Goal: Task Accomplishment & Management: Manage account settings

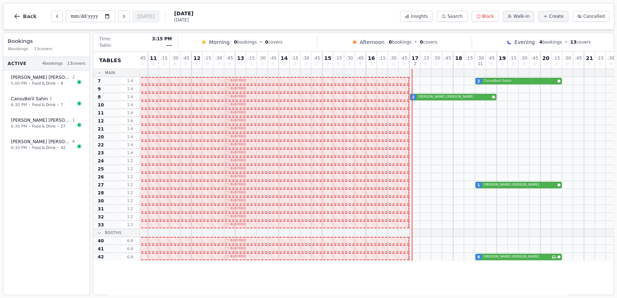
scroll to position [0, 137]
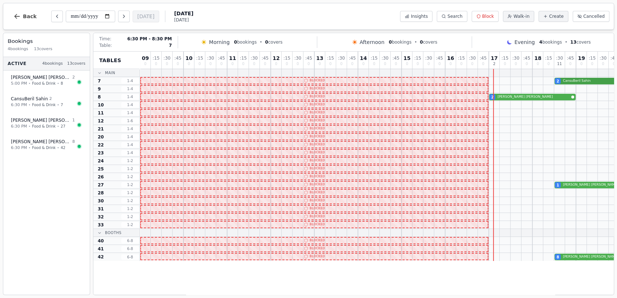
click at [585, 81] on div "2 CansuBeril Sahin" at bounding box center [445, 81] width 611 height 8
select select "****"
select select "*"
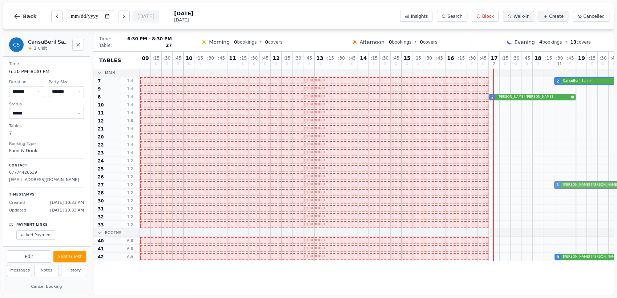
click at [573, 184] on div "1 Rachel McGregor" at bounding box center [445, 185] width 611 height 8
click at [580, 255] on div "8 Rachel McGregor Has conversation thread" at bounding box center [445, 257] width 611 height 8
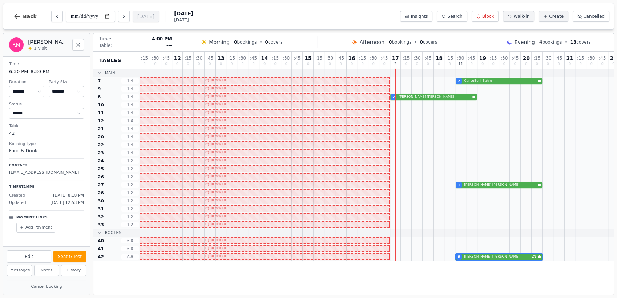
scroll to position [0, 137]
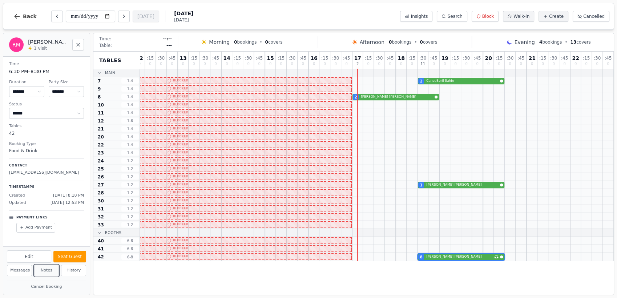
click at [44, 270] on button "Notes" at bounding box center [46, 270] width 25 height 11
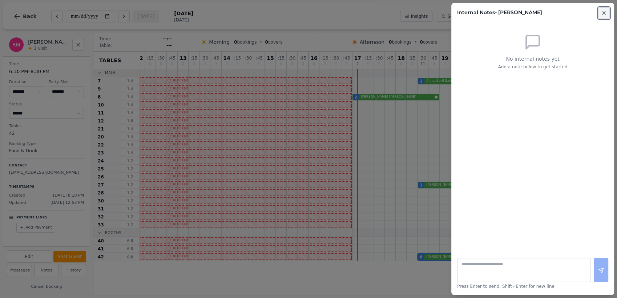
click at [605, 12] on icon "button" at bounding box center [604, 13] width 3 height 3
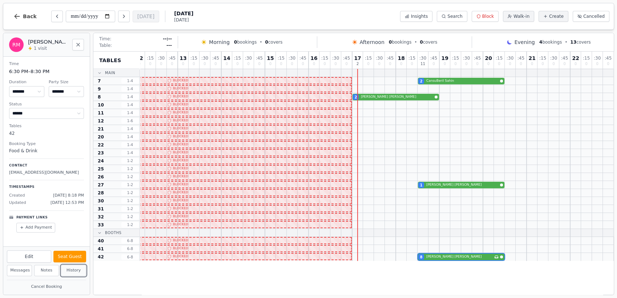
click at [72, 272] on button "History" at bounding box center [73, 270] width 25 height 11
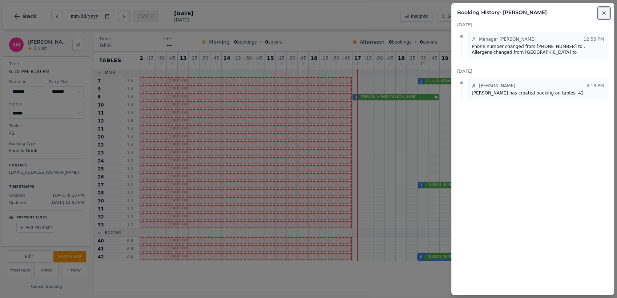
click at [601, 13] on button "Close" at bounding box center [604, 13] width 12 height 12
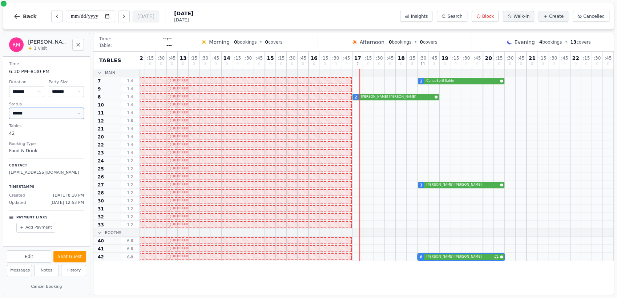
click at [36, 109] on select "**********" at bounding box center [46, 113] width 75 height 11
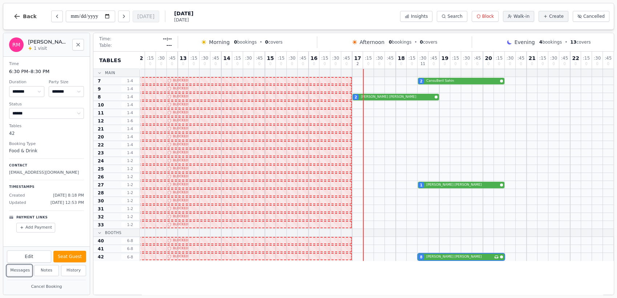
click at [17, 271] on button "Messages" at bounding box center [19, 270] width 25 height 11
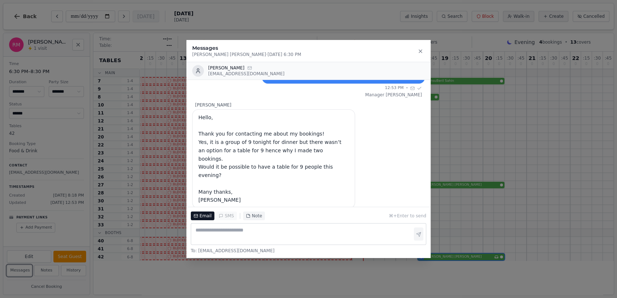
scroll to position [69, 0]
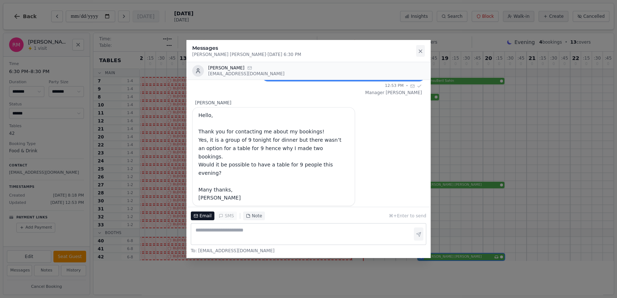
click at [418, 55] on button at bounding box center [420, 51] width 9 height 12
